Goal: Transaction & Acquisition: Purchase product/service

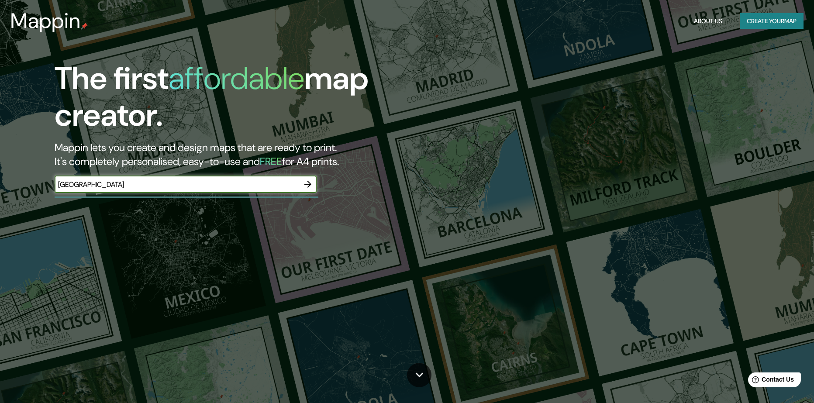
type input "[GEOGRAPHIC_DATA]"
click at [309, 182] on icon "button" at bounding box center [308, 184] width 10 height 10
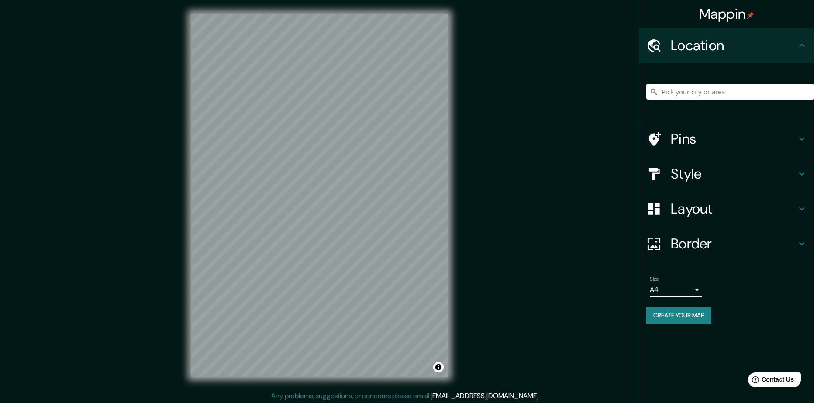
click at [748, 167] on h4 "Style" at bounding box center [734, 173] width 126 height 17
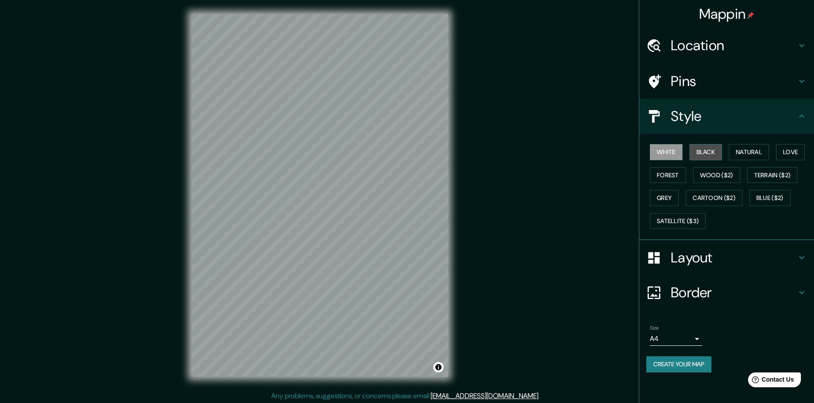
click at [712, 154] on button "Black" at bounding box center [706, 152] width 33 height 16
click at [695, 198] on button "Cartoon ($2)" at bounding box center [714, 198] width 57 height 16
click at [709, 154] on button "Black" at bounding box center [706, 152] width 33 height 16
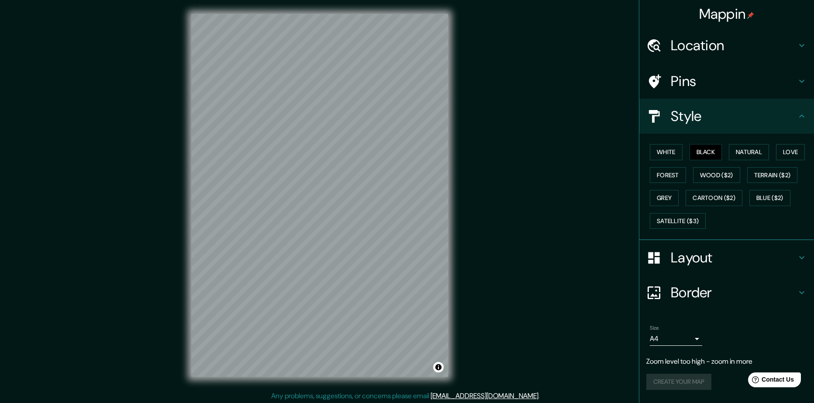
click at [738, 44] on h4 "Location" at bounding box center [734, 45] width 126 height 17
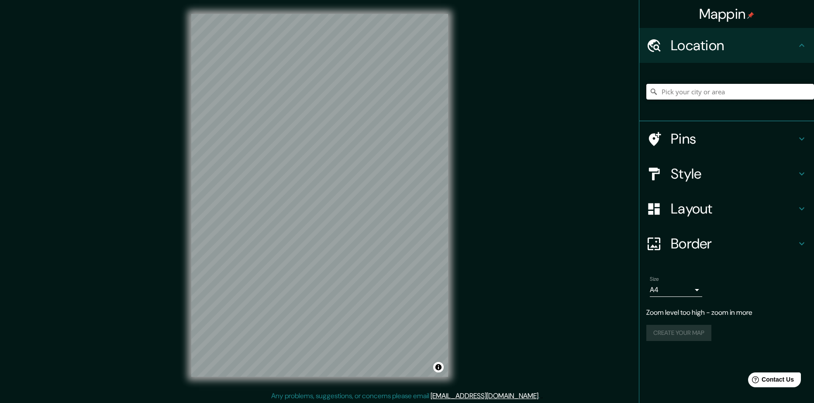
click at [715, 98] on input "Pick your city or area" at bounding box center [731, 92] width 168 height 16
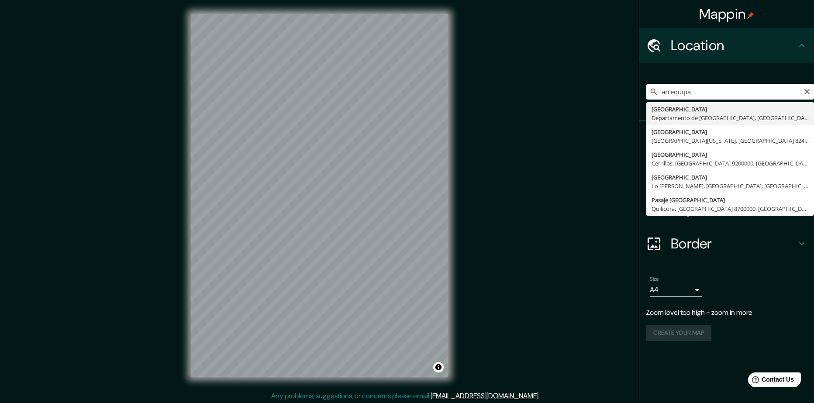
type input "[GEOGRAPHIC_DATA], [GEOGRAPHIC_DATA], [GEOGRAPHIC_DATA]"
